Goal: Information Seeking & Learning: Learn about a topic

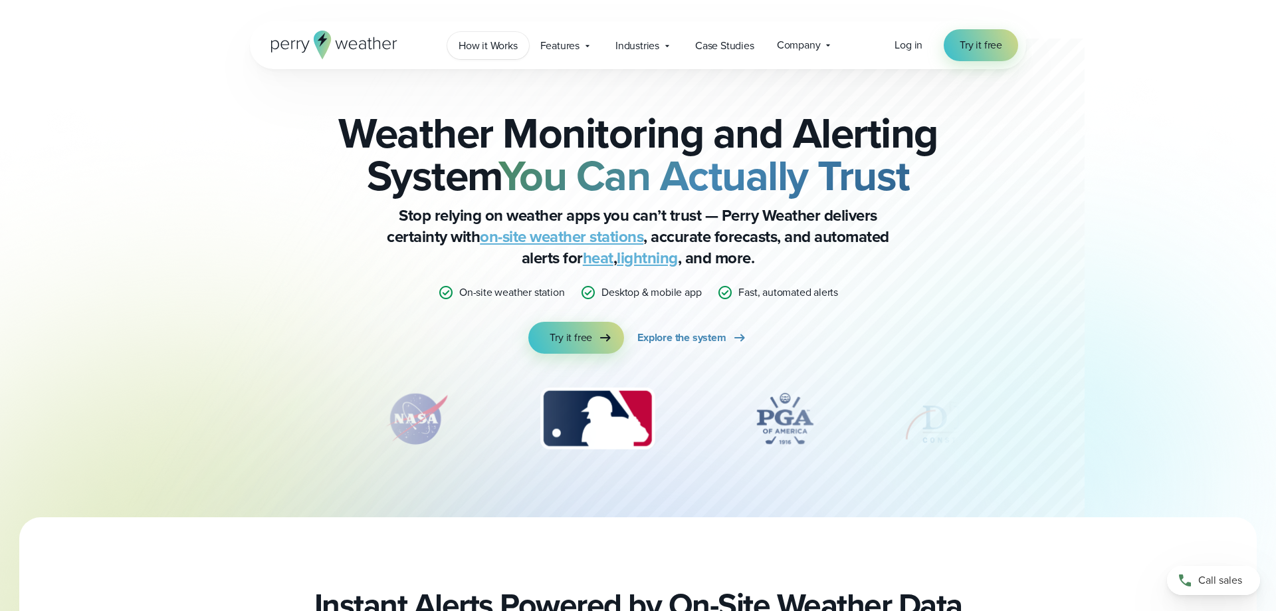
click at [496, 42] on span "How it Works" at bounding box center [487, 46] width 59 height 16
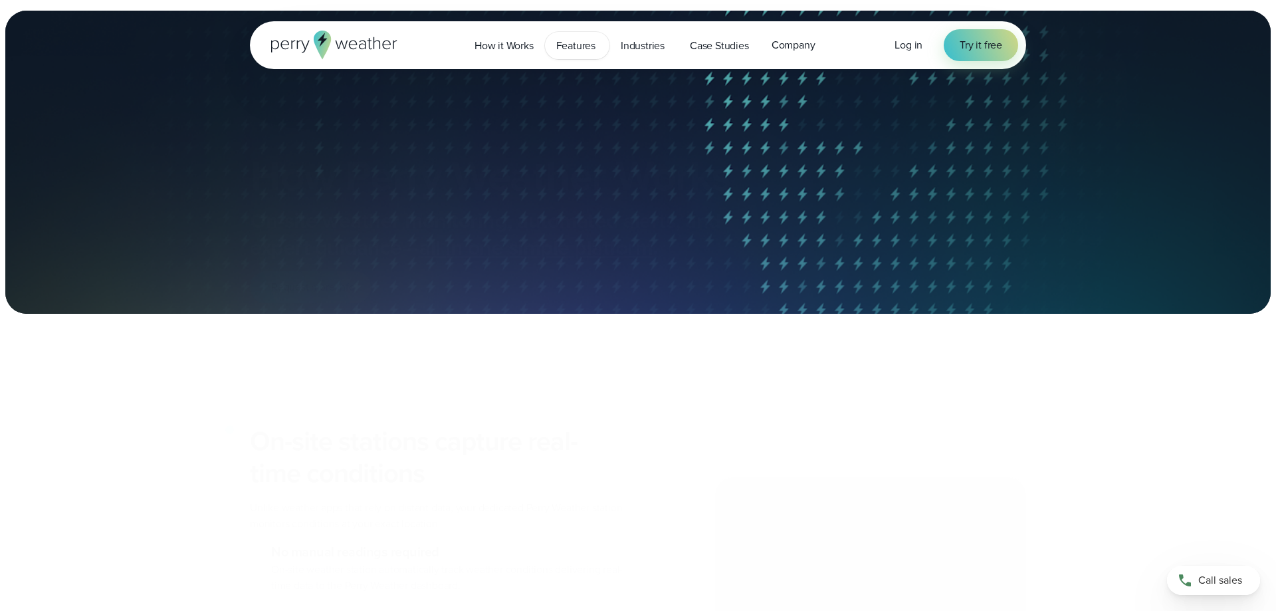
drag, startPoint x: 0, startPoint y: 0, endPoint x: 567, endPoint y: 45, distance: 569.2
click at [567, 45] on span "Features" at bounding box center [575, 46] width 39 height 16
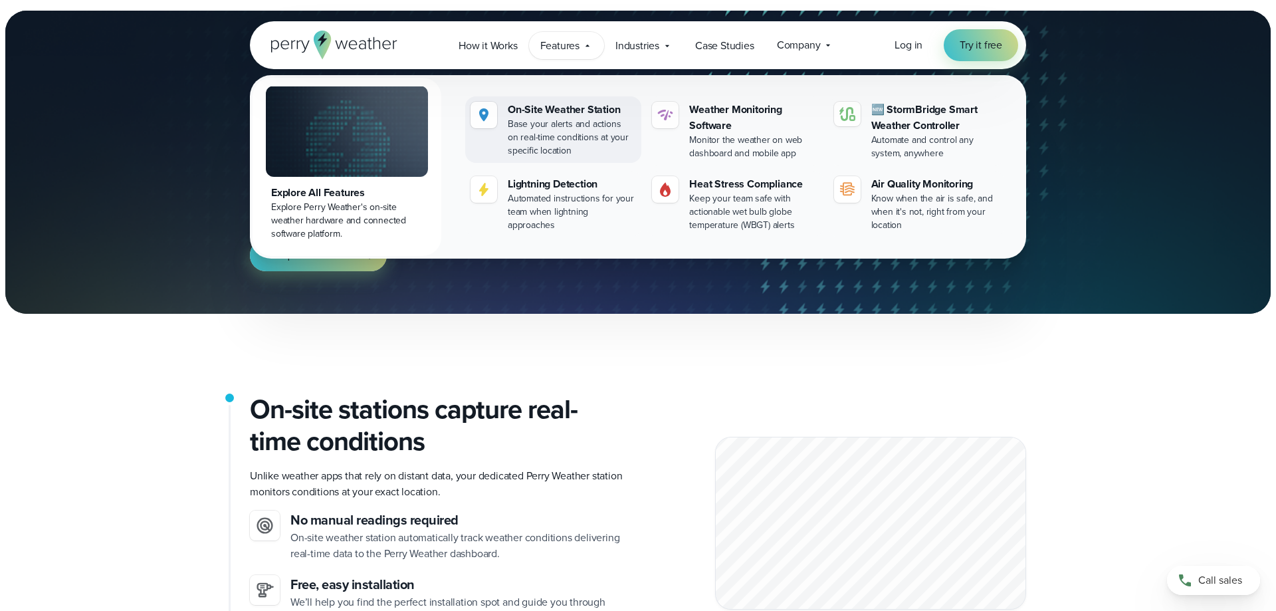
click at [555, 109] on div "On-Site Weather Station" at bounding box center [572, 110] width 128 height 16
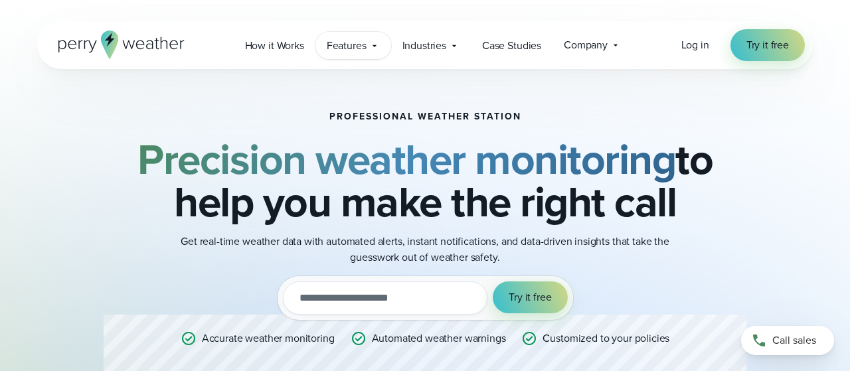
click at [359, 51] on span "Features" at bounding box center [347, 46] width 40 height 16
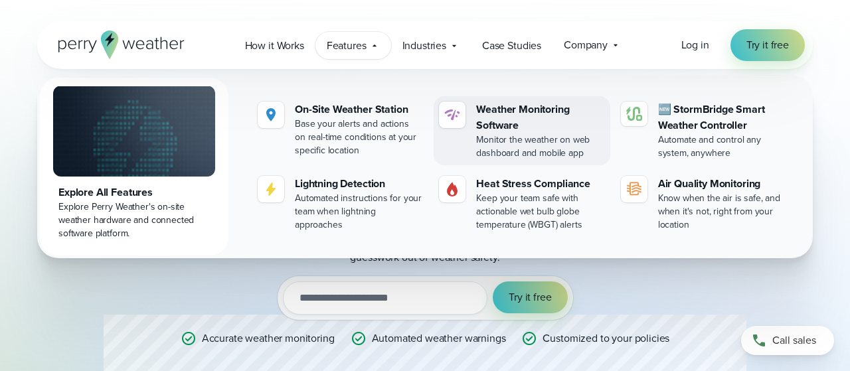
click at [539, 109] on div "Weather Monitoring Software" at bounding box center [540, 118] width 128 height 32
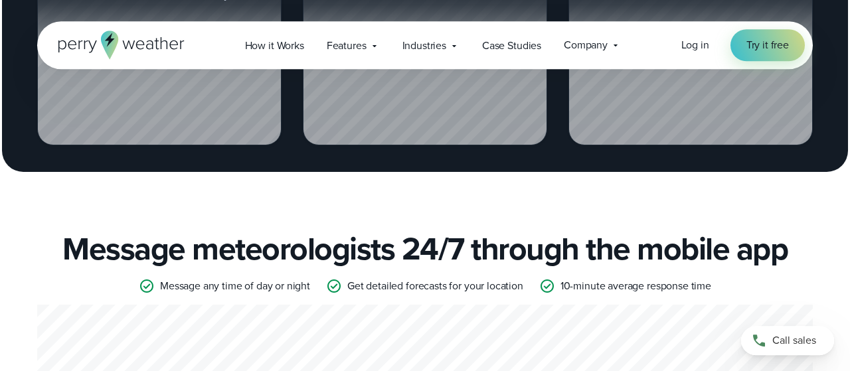
scroll to position [2041, 0]
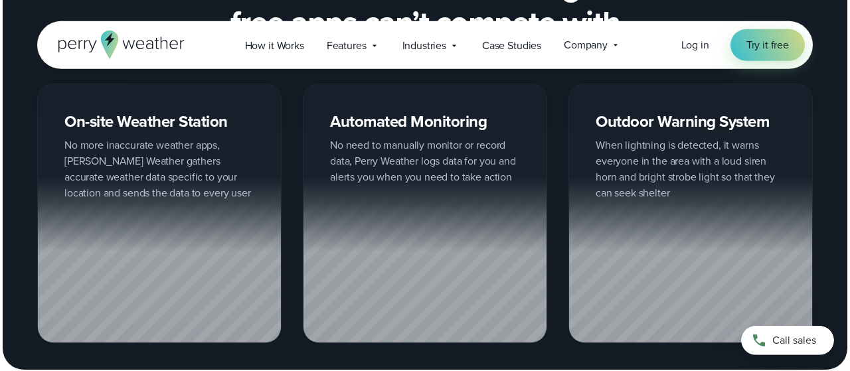
click at [391, 118] on div "Automated Monitoring No need to manually monitor or record data, Perry Weather …" at bounding box center [425, 214] width 245 height 260
click at [440, 114] on div "Automated Monitoring No need to manually monitor or record data, Perry Weather …" at bounding box center [425, 214] width 245 height 260
click at [409, 219] on div at bounding box center [425, 259] width 243 height 165
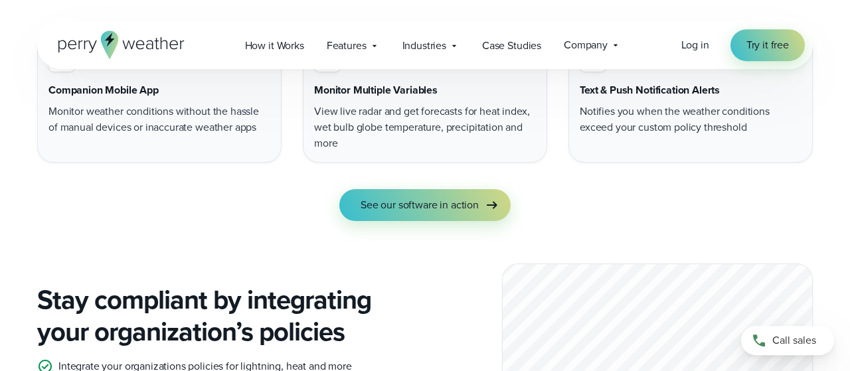
scroll to position [0, 0]
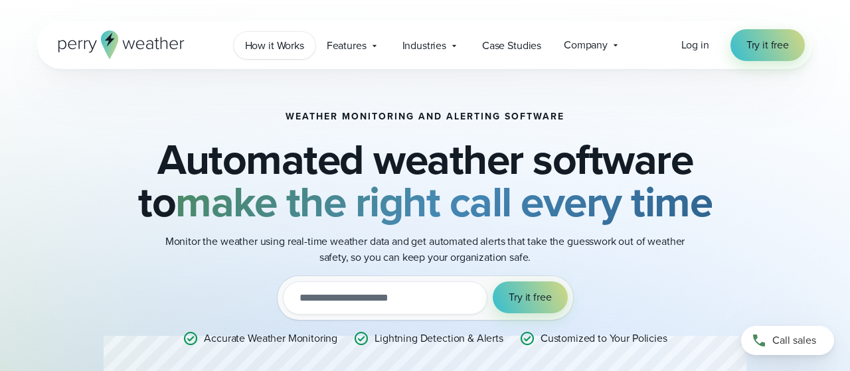
click at [293, 42] on span "How it Works" at bounding box center [274, 46] width 59 height 16
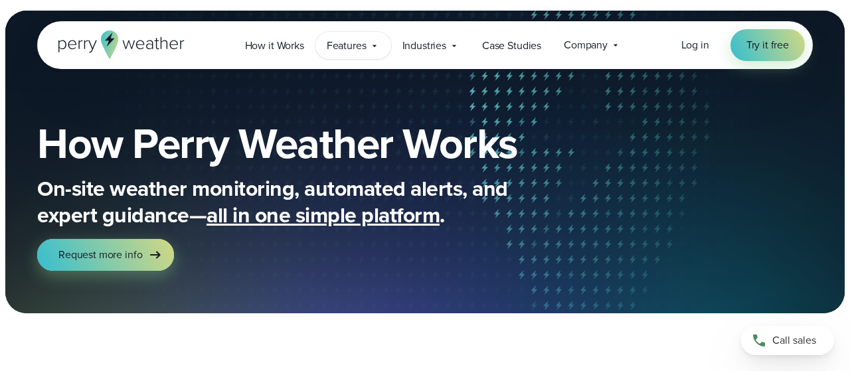
click at [350, 46] on span "Features" at bounding box center [347, 46] width 40 height 16
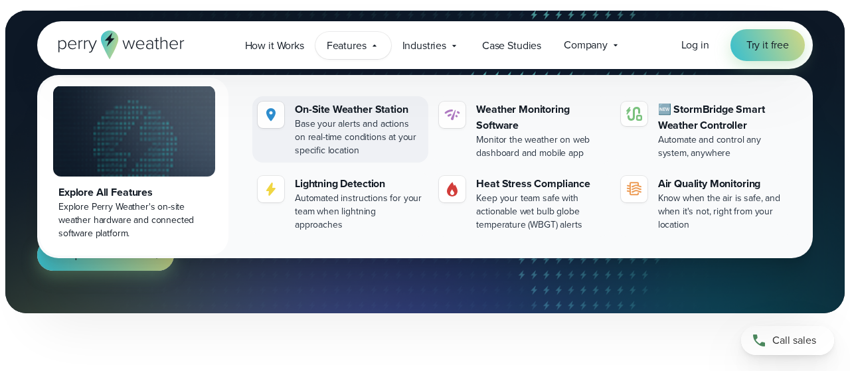
click at [365, 110] on div "On-Site Weather Station" at bounding box center [359, 110] width 128 height 16
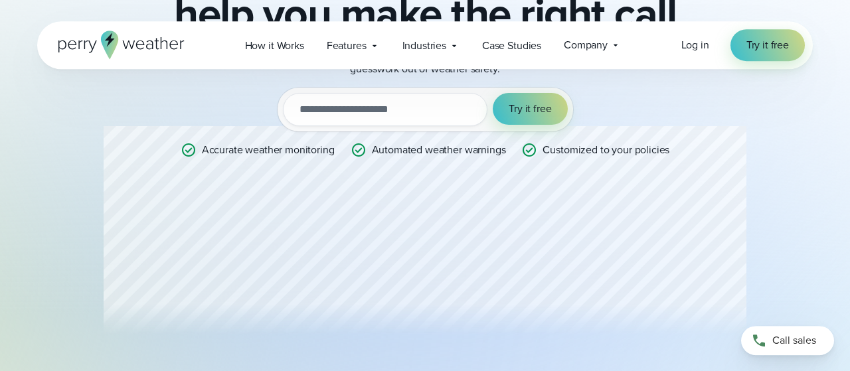
scroll to position [194, 0]
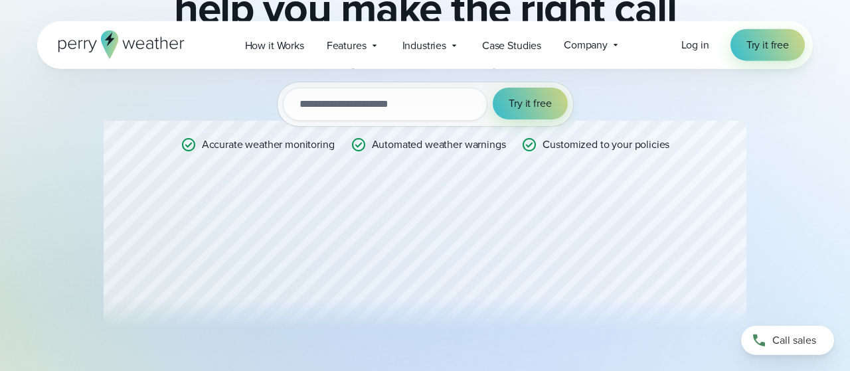
click at [329, 210] on div "Professional Weather Station Precision weather monitoring to help you make the …" at bounding box center [425, 129] width 643 height 423
click at [203, 237] on div "Professional Weather Station Precision weather monitoring to help you make the …" at bounding box center [425, 129] width 643 height 423
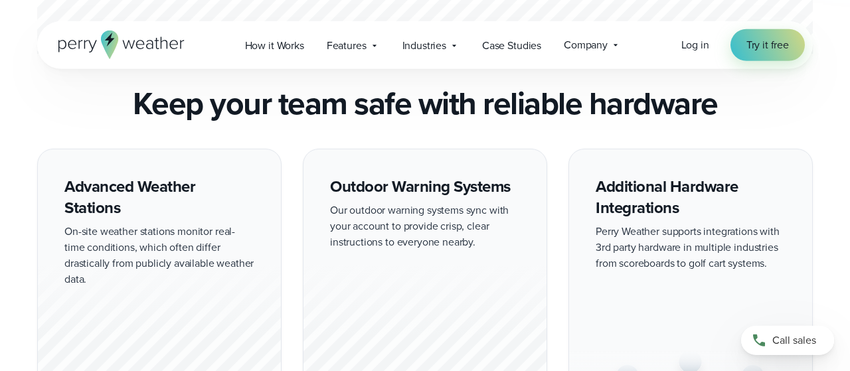
scroll to position [1237, 0]
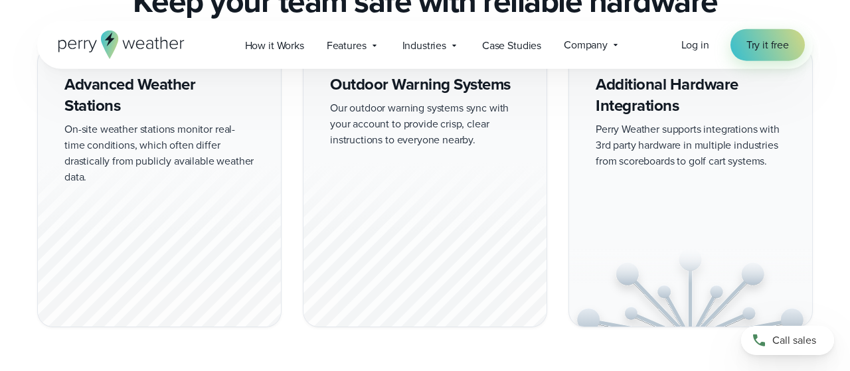
click at [183, 156] on div "Advanced Weather Stations On-site weather stations monitor real-time conditions…" at bounding box center [159, 187] width 245 height 281
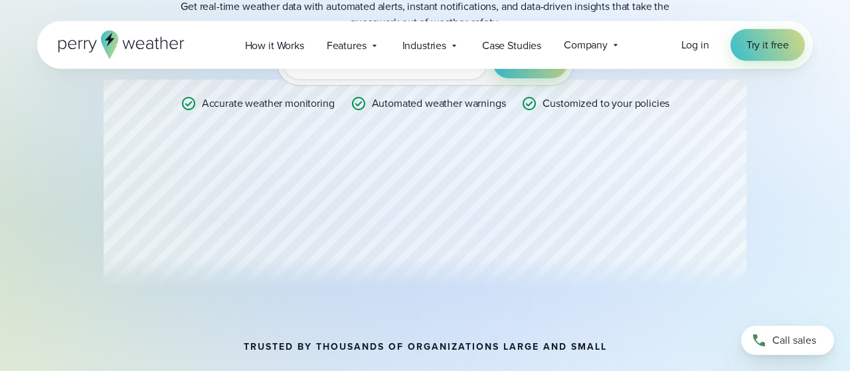
scroll to position [0, 0]
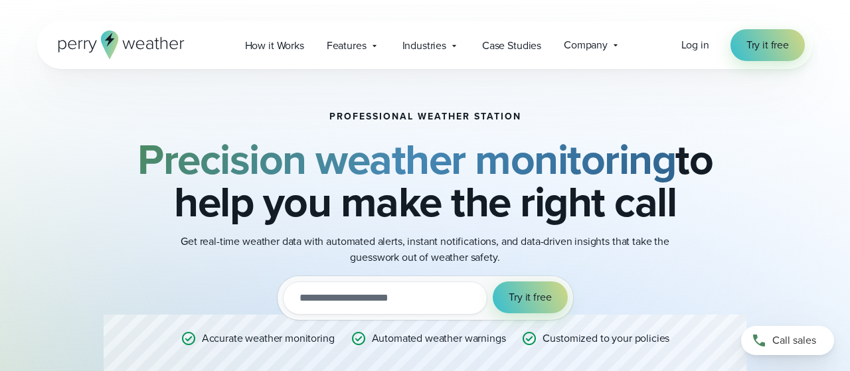
click at [152, 35] on icon at bounding box center [121, 45] width 126 height 29
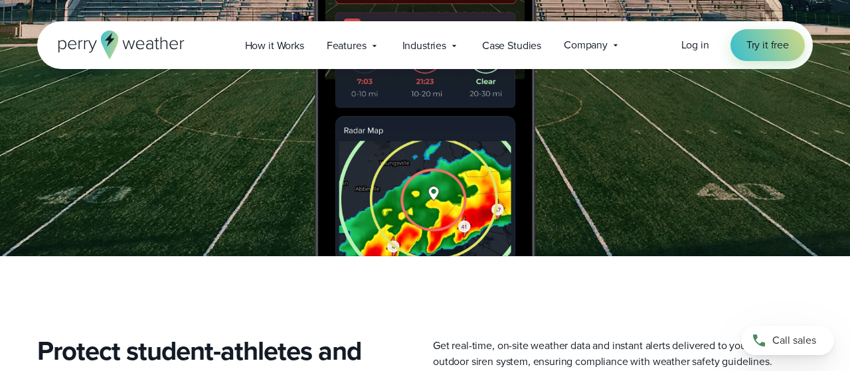
scroll to position [1494, 0]
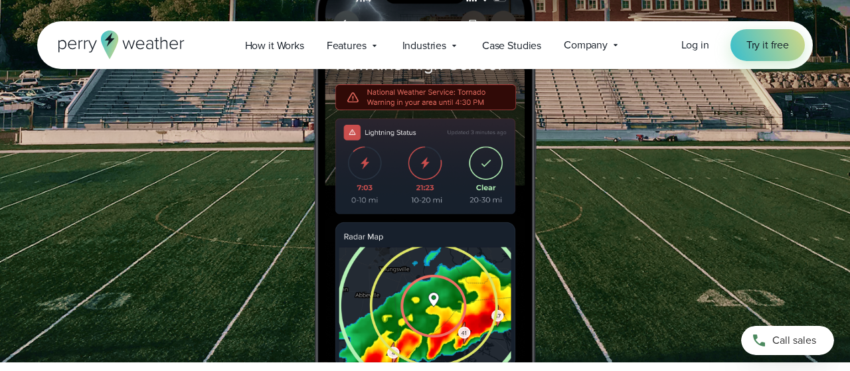
click at [134, 52] on icon at bounding box center [121, 45] width 126 height 29
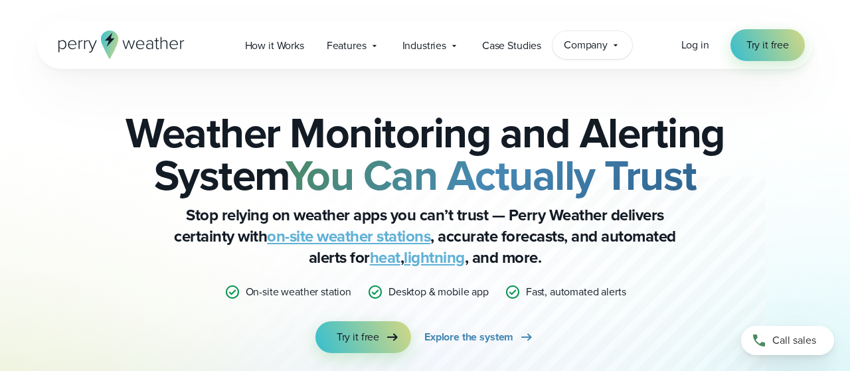
click at [600, 43] on span "Company" at bounding box center [586, 45] width 44 height 16
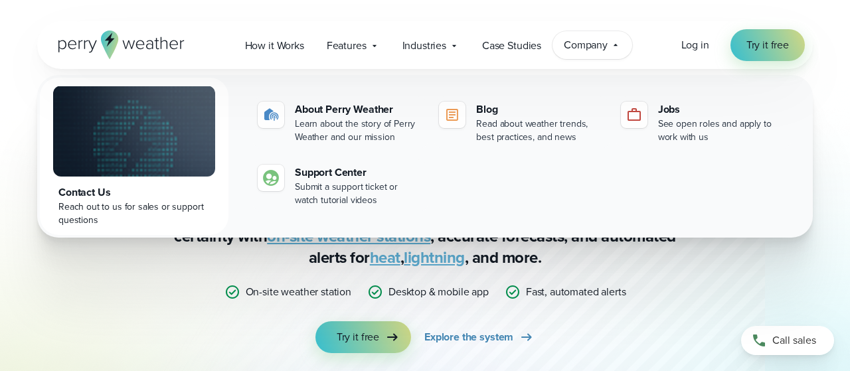
click at [84, 195] on div "Contact Us" at bounding box center [133, 193] width 151 height 16
